Goal: Go to known website: Access a specific website the user already knows

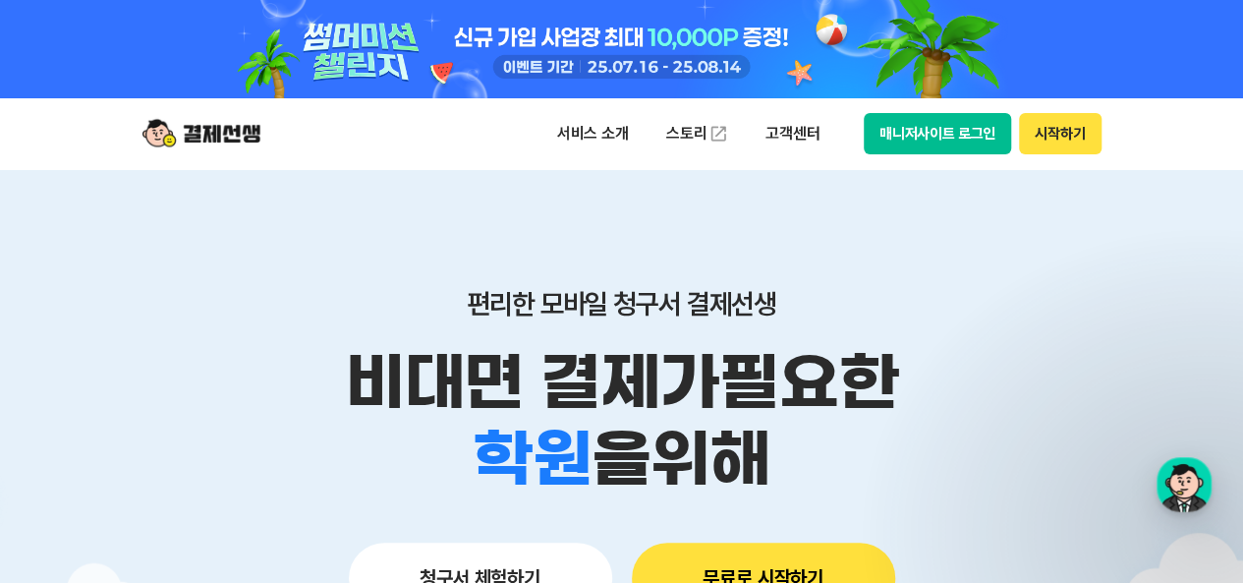
click at [953, 140] on button "매니저사이트 로그인" at bounding box center [938, 133] width 148 height 41
drag, startPoint x: 0, startPoint y: 0, endPoint x: 808, endPoint y: 294, distance: 859.3
click at [911, 133] on button "매니저사이트 로그인" at bounding box center [938, 133] width 148 height 41
drag, startPoint x: 0, startPoint y: 0, endPoint x: 960, endPoint y: 143, distance: 970.5
click at [960, 143] on button "매니저사이트 로그인" at bounding box center [938, 133] width 148 height 41
